Goal: Manage account settings

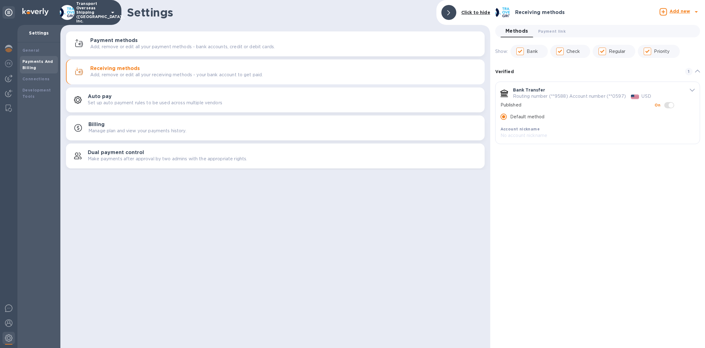
click at [98, 10] on p "Transport Overseas Shipping (AMERICAS), Inc." at bounding box center [91, 13] width 31 height 22
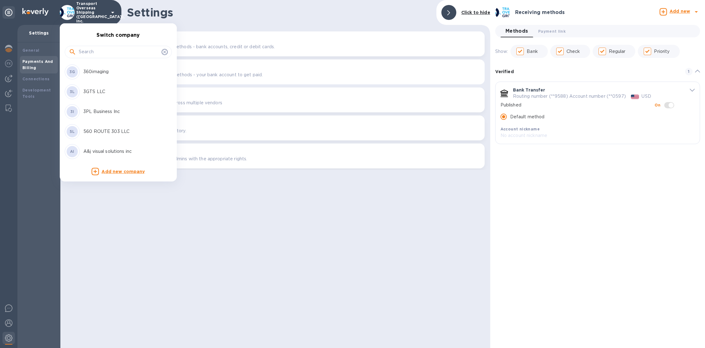
click at [120, 44] on div at bounding box center [118, 51] width 107 height 21
click at [121, 48] on input "text" at bounding box center [119, 51] width 80 height 9
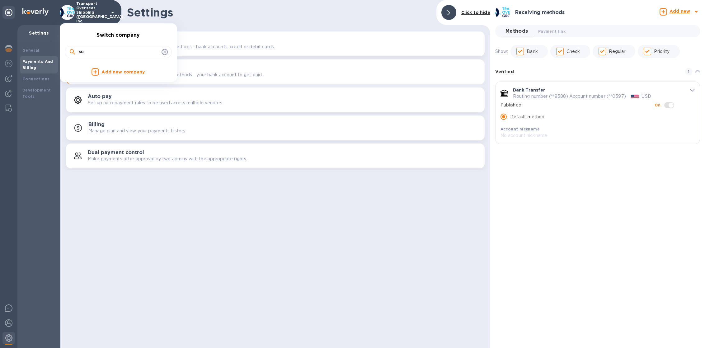
type input "s"
paste input "Icinginks"
type input "Icinginks"
click at [134, 66] on div "IS Icinginks" at bounding box center [113, 71] width 97 height 15
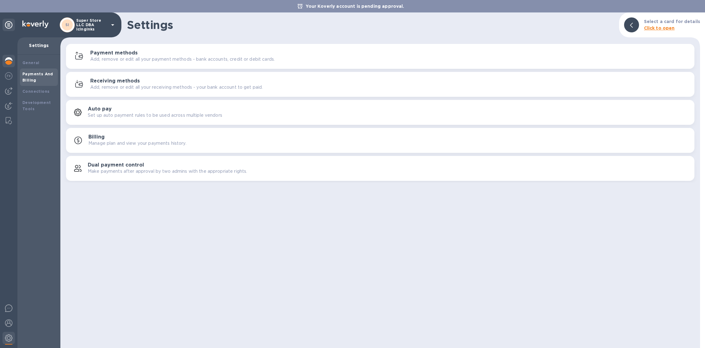
click at [11, 55] on div at bounding box center [8, 62] width 12 height 14
